Goal: Transaction & Acquisition: Purchase product/service

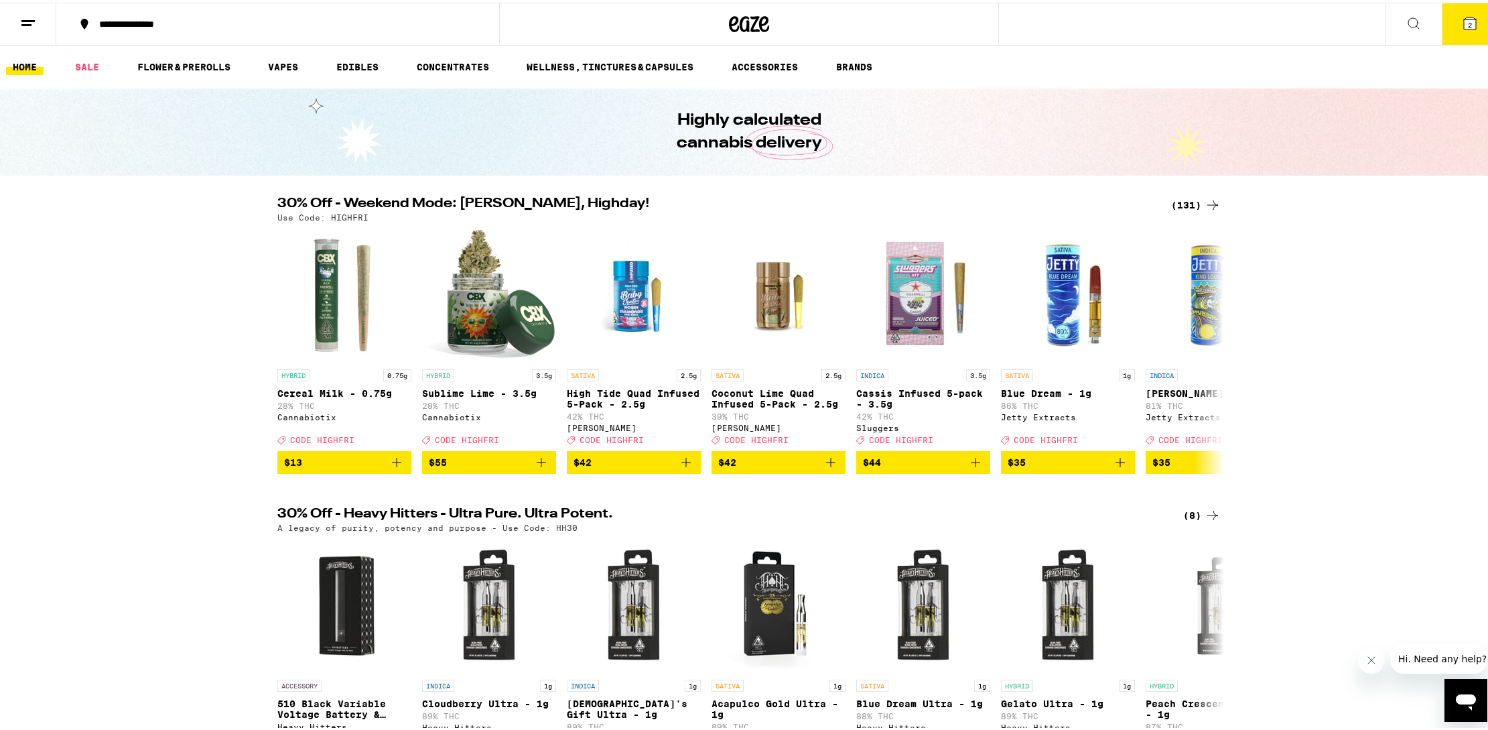
click at [1196, 206] on div "(131)" at bounding box center [1196, 202] width 50 height 16
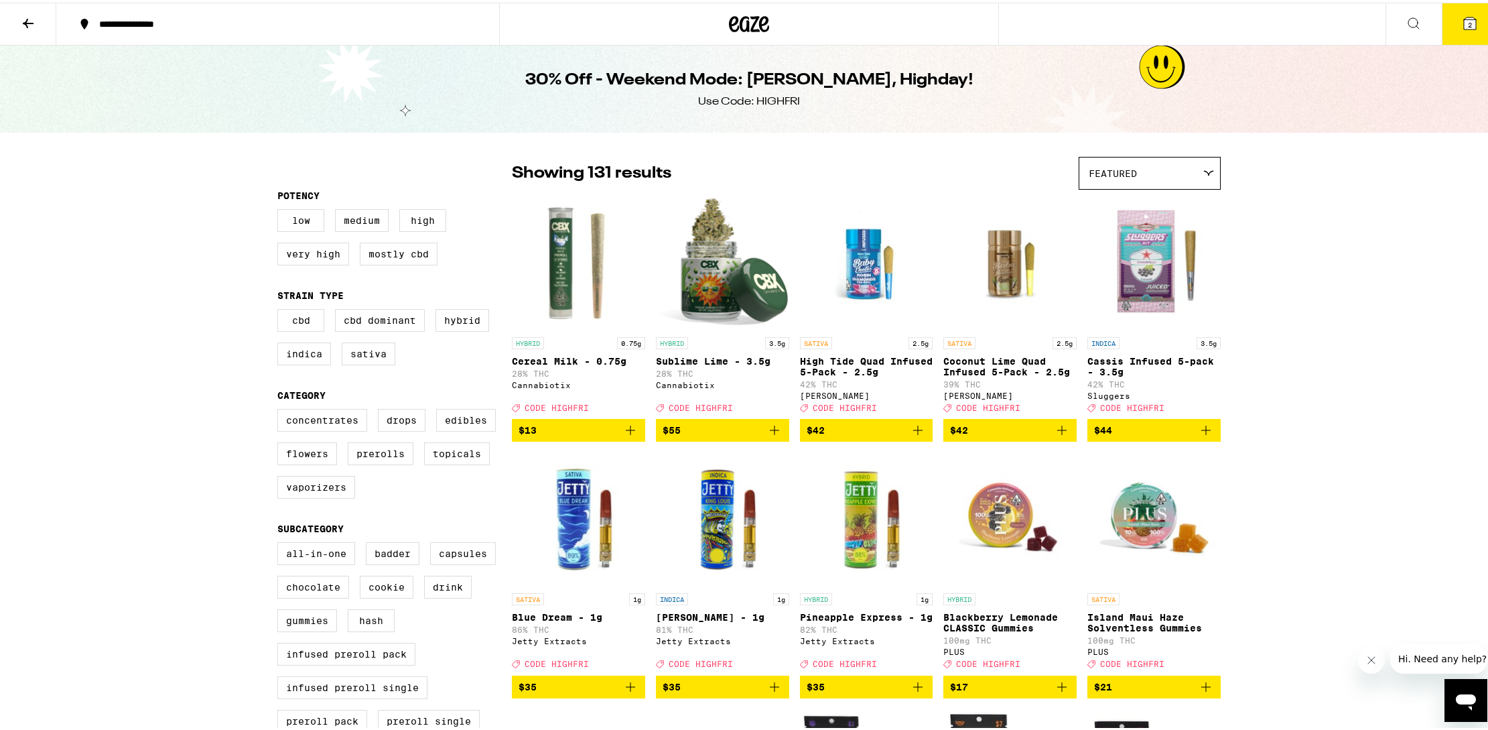
click at [1163, 180] on div "Featured" at bounding box center [1150, 170] width 141 height 31
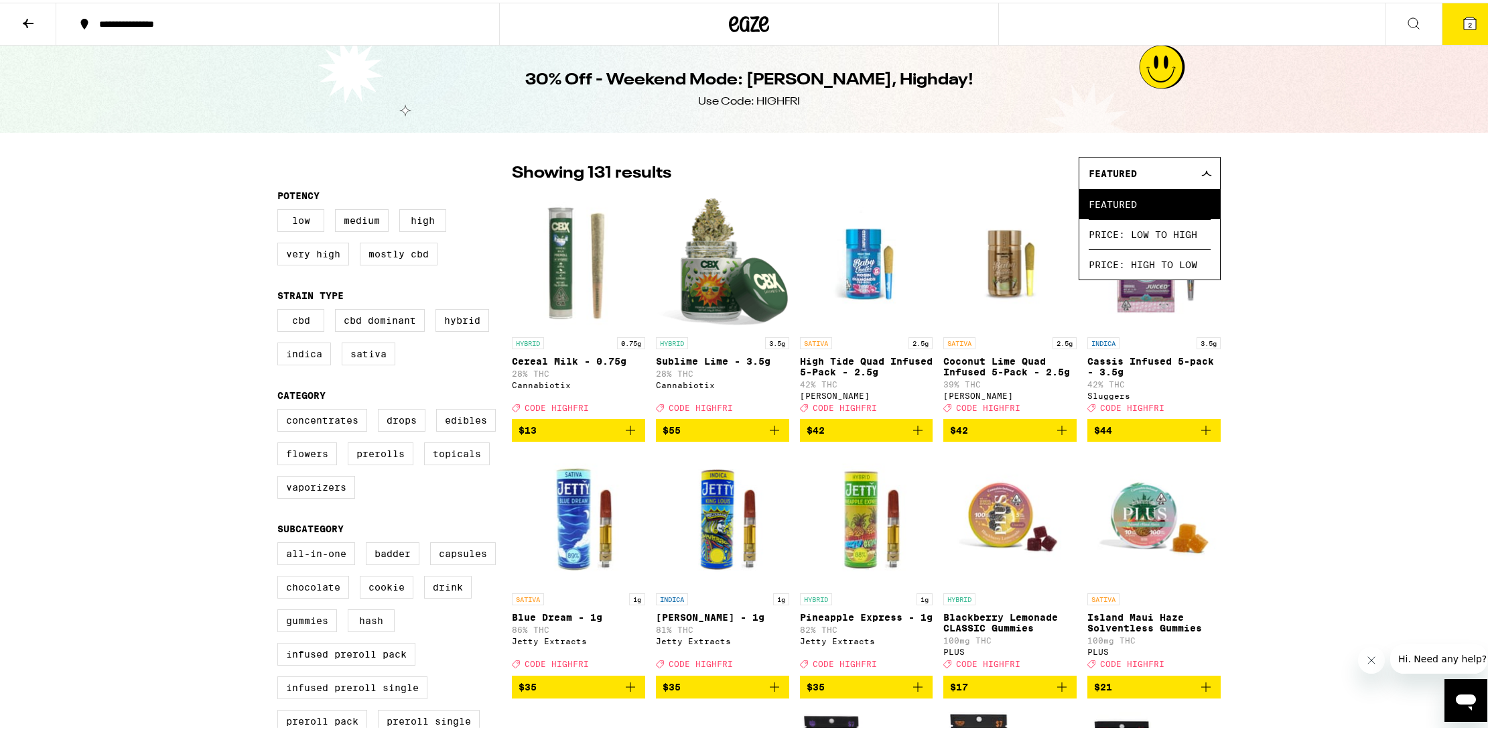
click at [334, 493] on label "Vaporizers" at bounding box center [316, 484] width 78 height 23
click at [281, 409] on input "Vaporizers" at bounding box center [280, 408] width 1 height 1
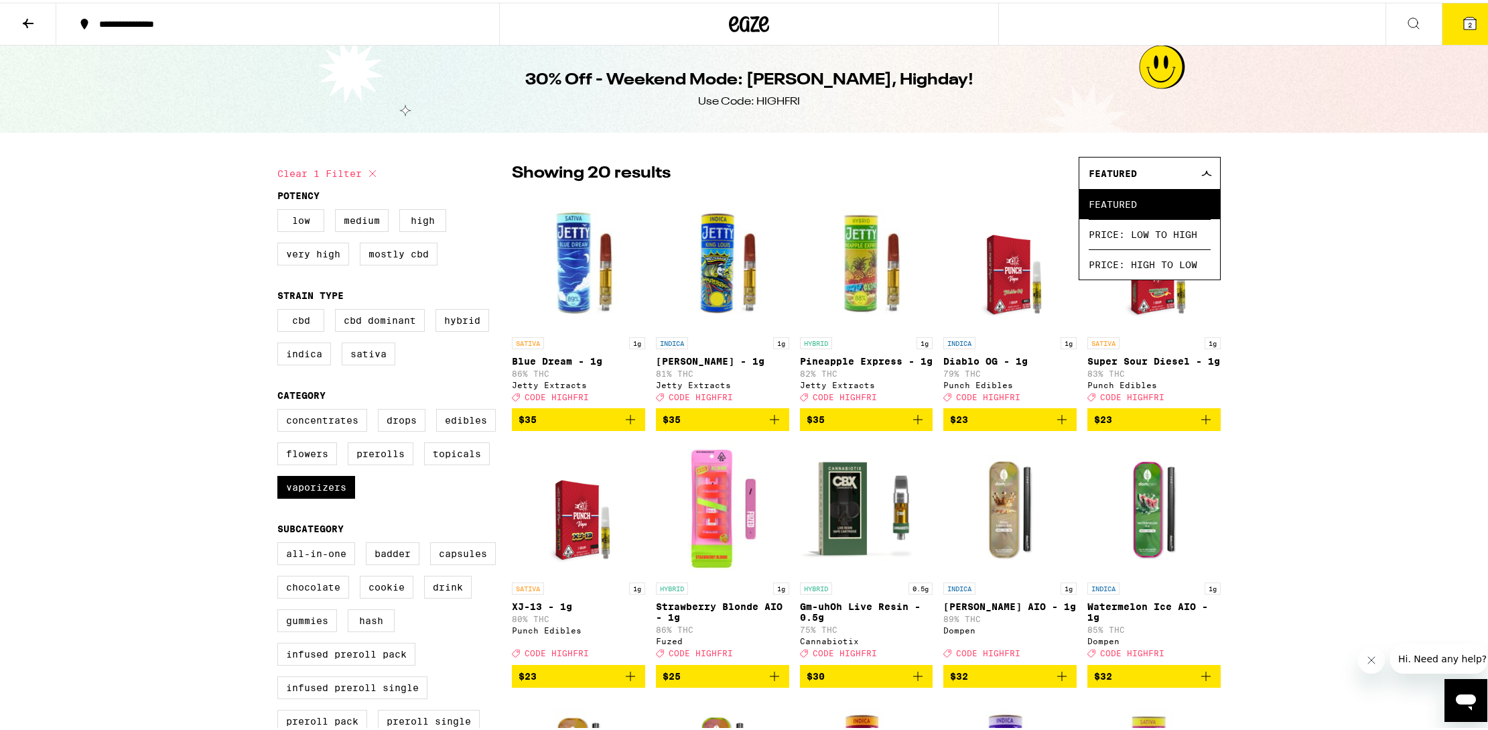
click at [341, 496] on label "Vaporizers" at bounding box center [316, 484] width 78 height 23
click at [281, 409] on input "Vaporizers" at bounding box center [280, 408] width 1 height 1
checkbox input "false"
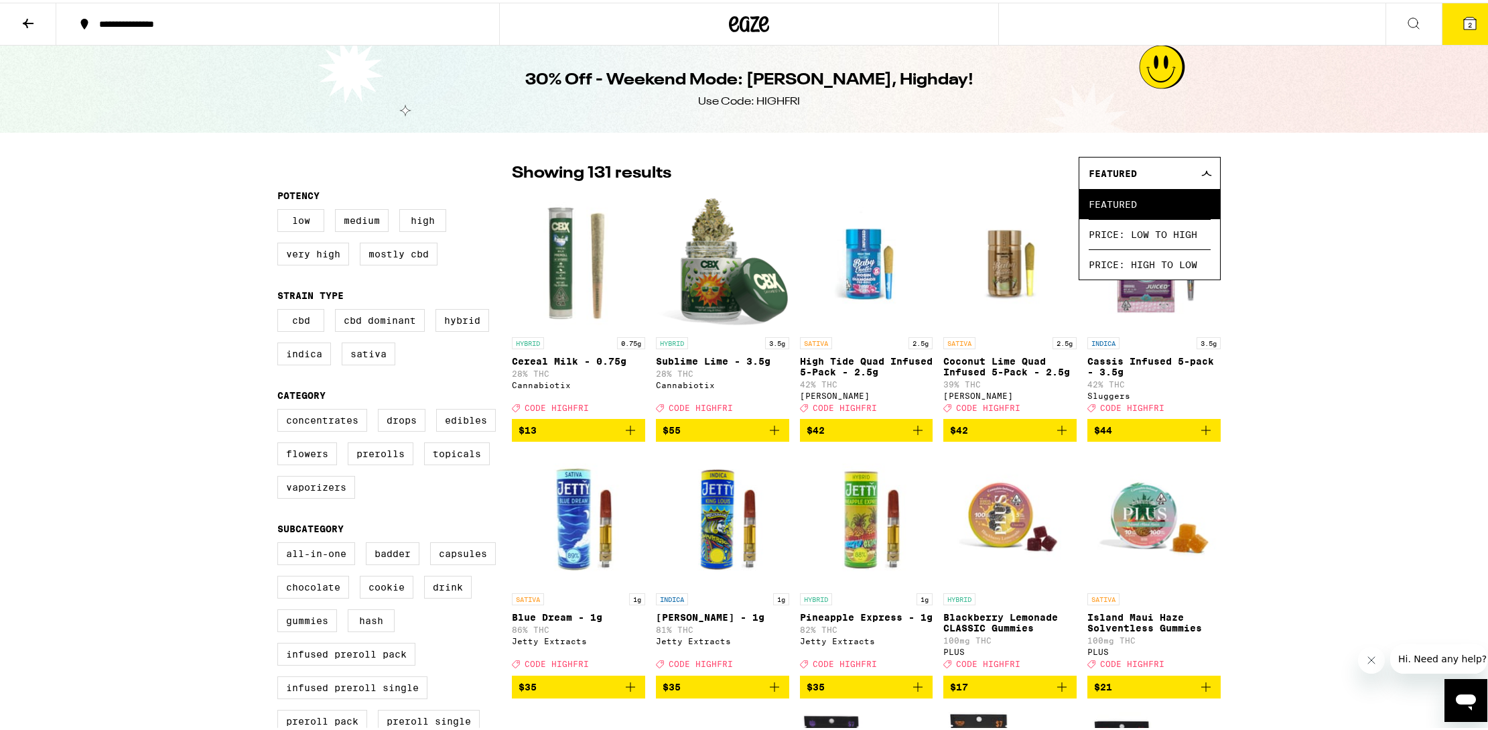
click at [36, 15] on button at bounding box center [28, 22] width 56 height 42
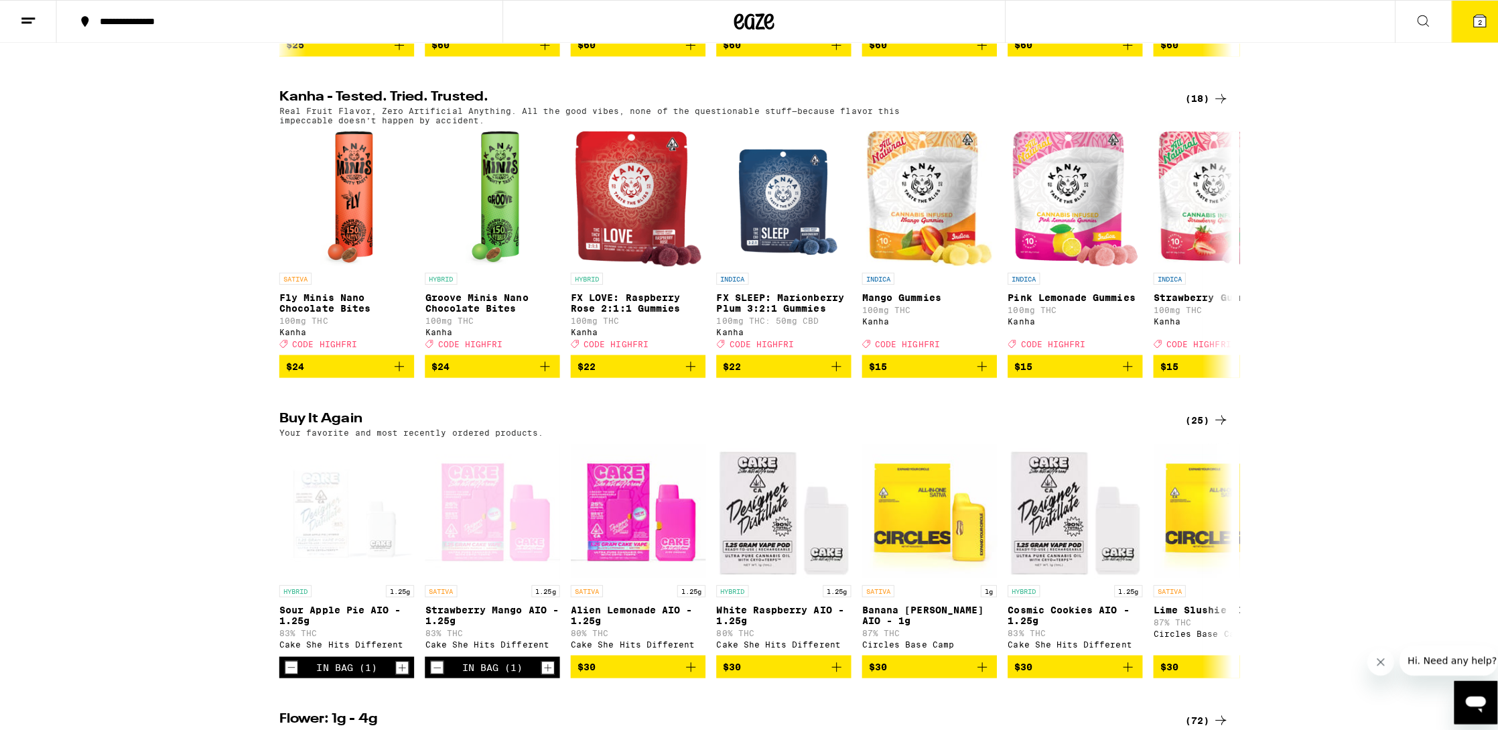
scroll to position [852, 0]
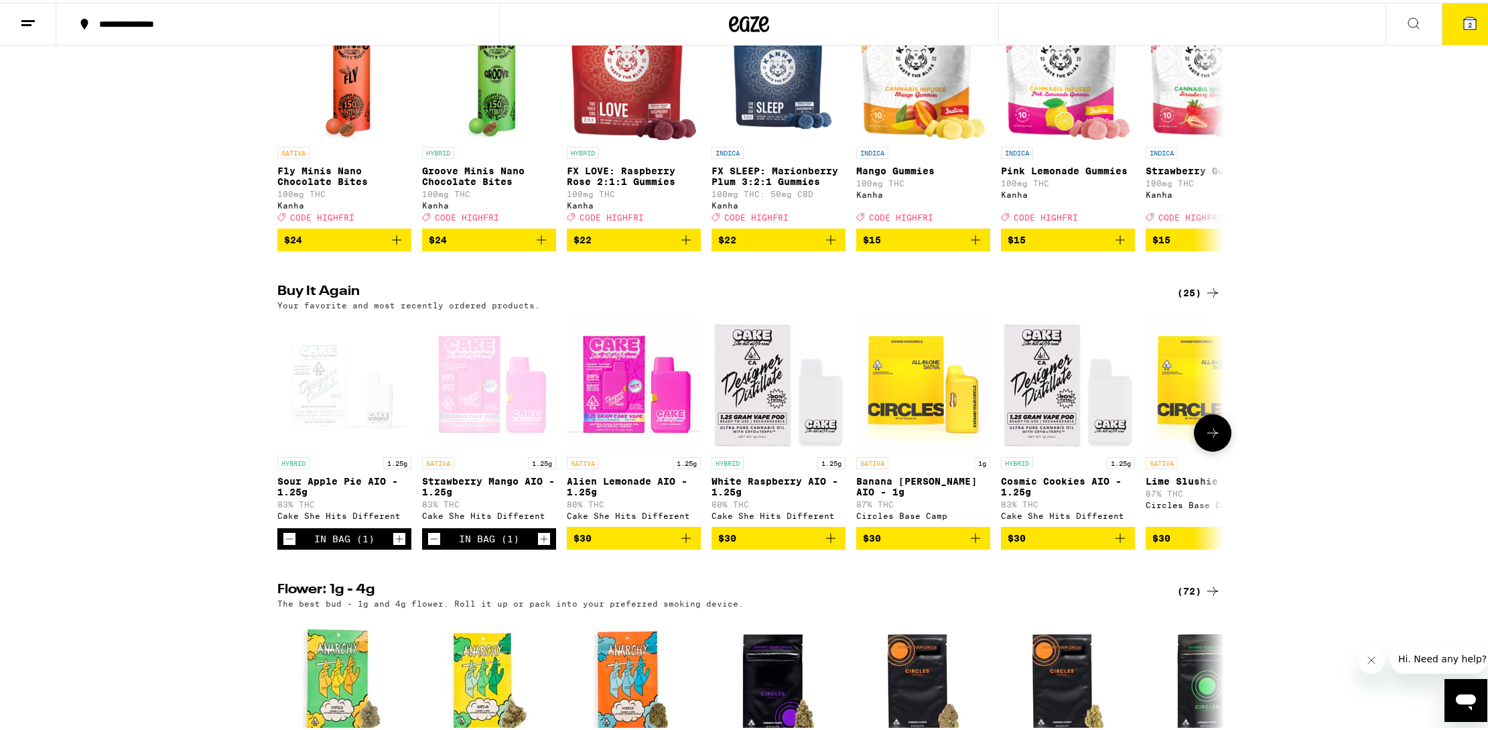
click at [582, 517] on div "Cake She Hits Different" at bounding box center [634, 513] width 134 height 9
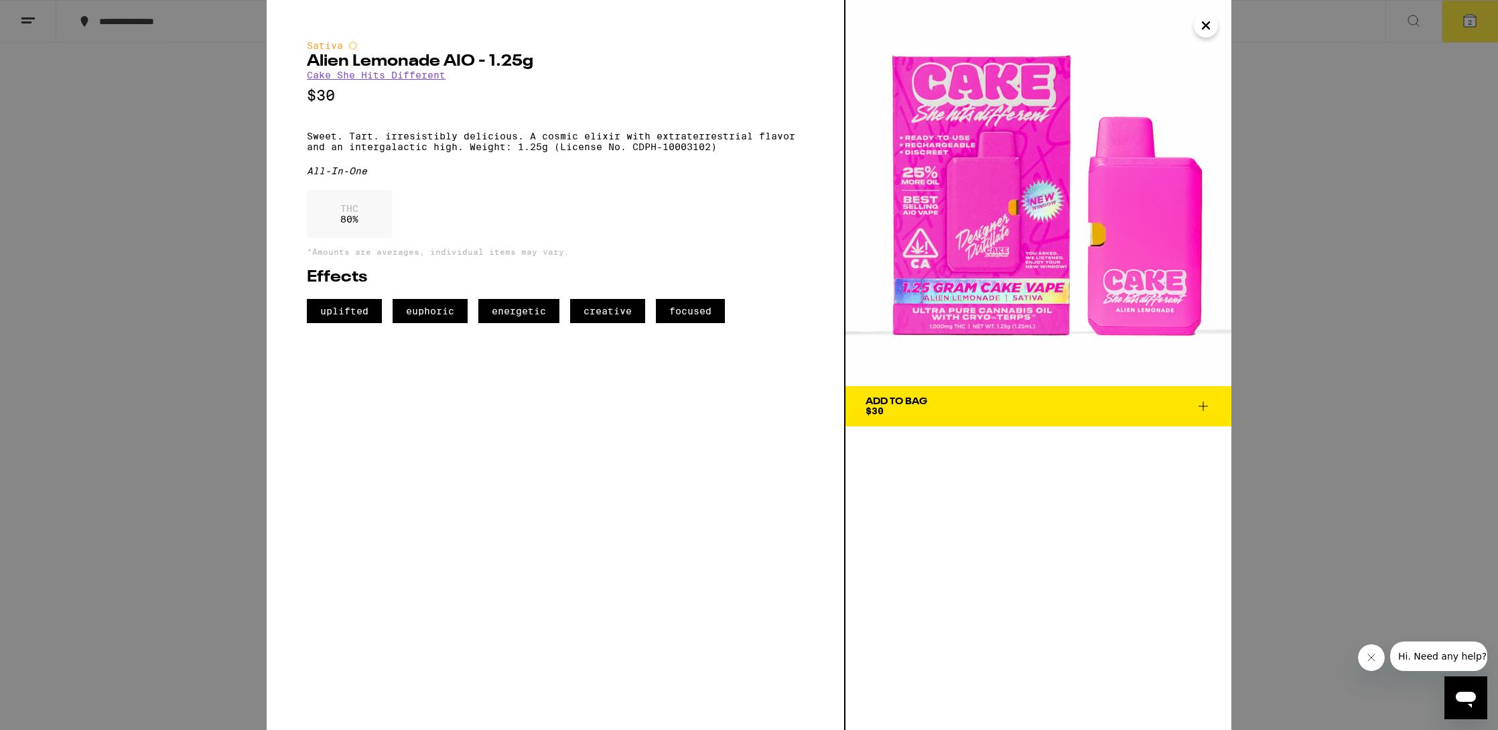
click at [422, 80] on link "Cake She Hits Different" at bounding box center [376, 75] width 139 height 11
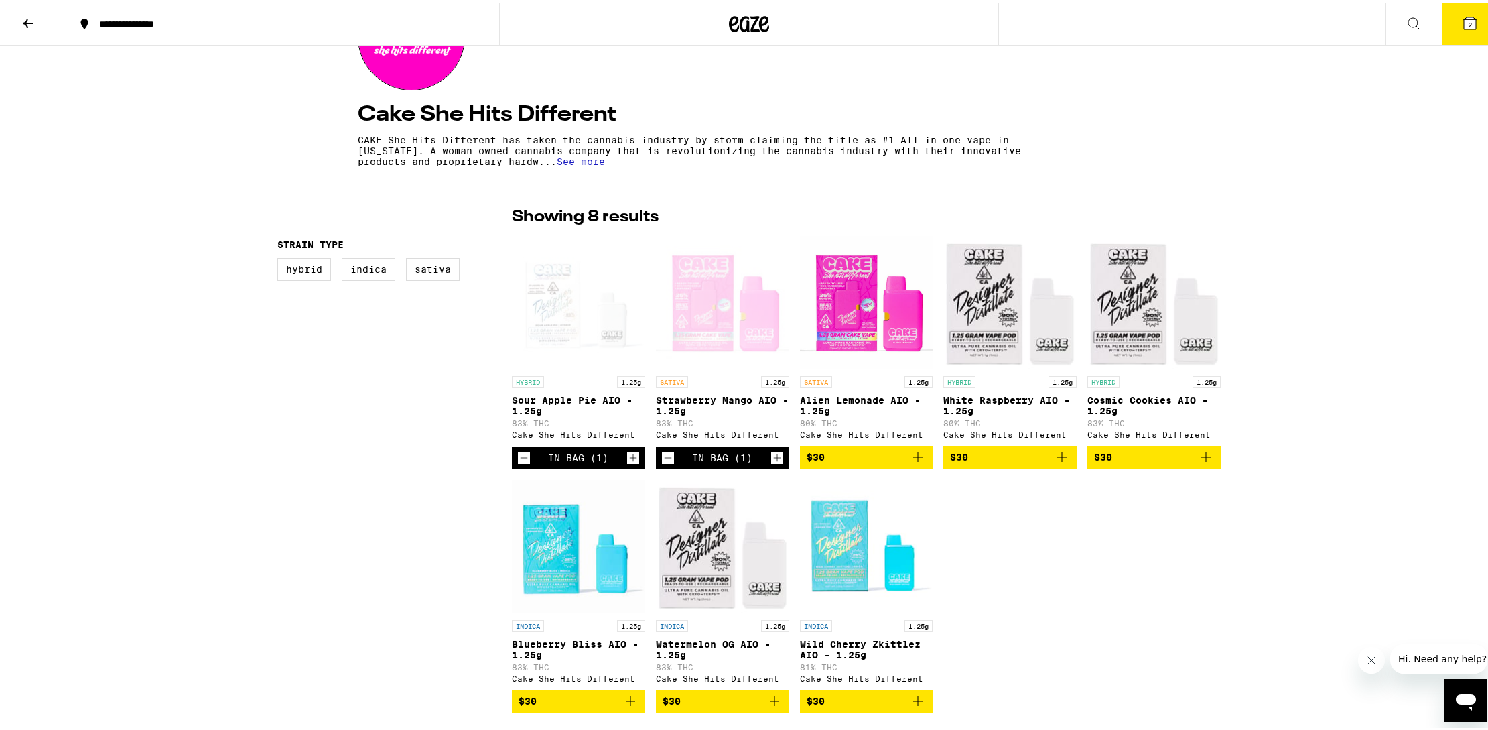
scroll to position [266, 0]
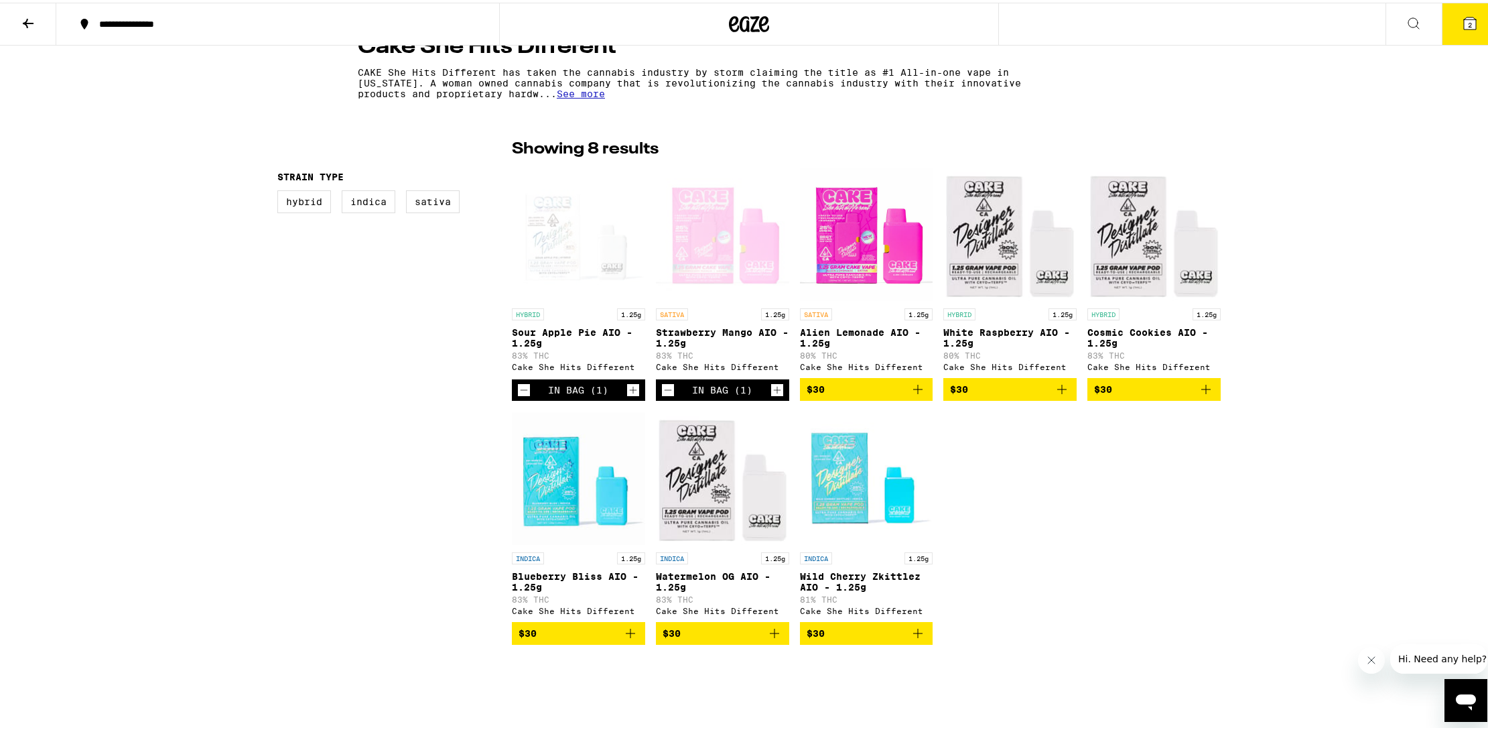
click at [519, 391] on icon "Decrement" at bounding box center [524, 387] width 12 height 16
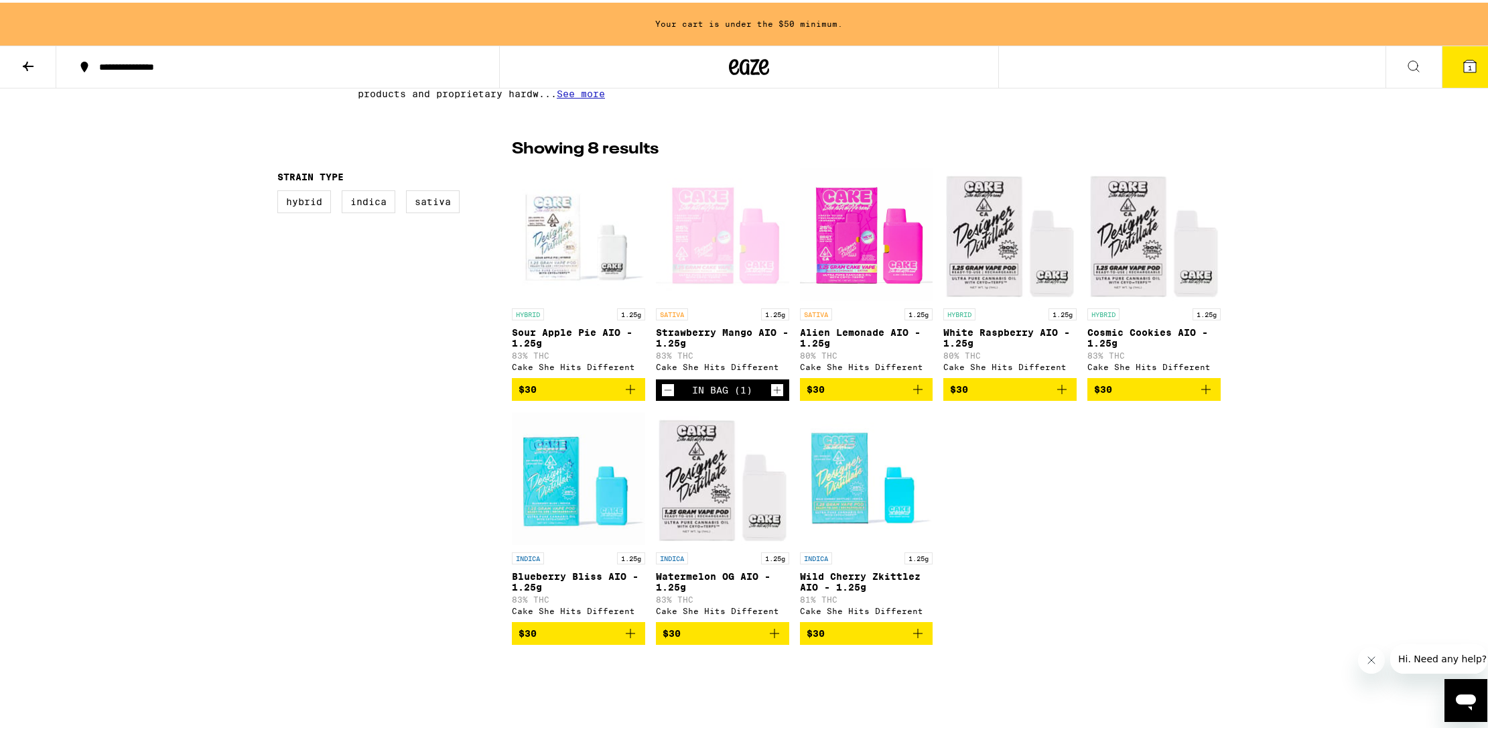
click at [662, 395] on icon "Decrement" at bounding box center [668, 387] width 12 height 16
